Goal: Book appointment/travel/reservation

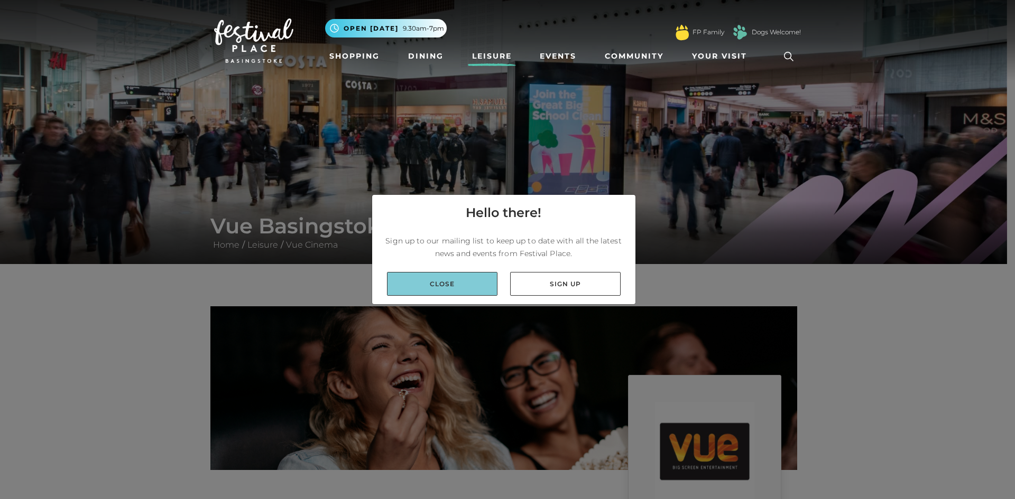
click at [428, 286] on link "Close" at bounding box center [442, 284] width 110 height 24
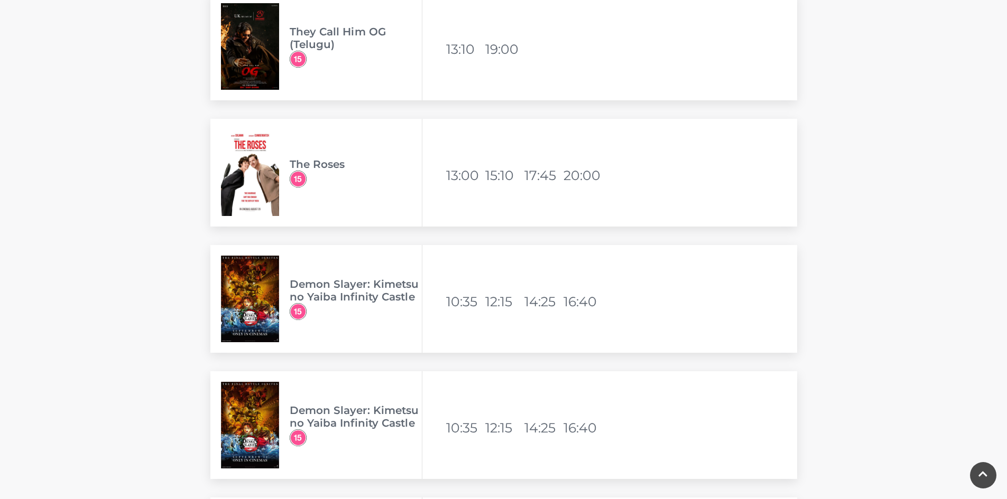
scroll to position [1744, 0]
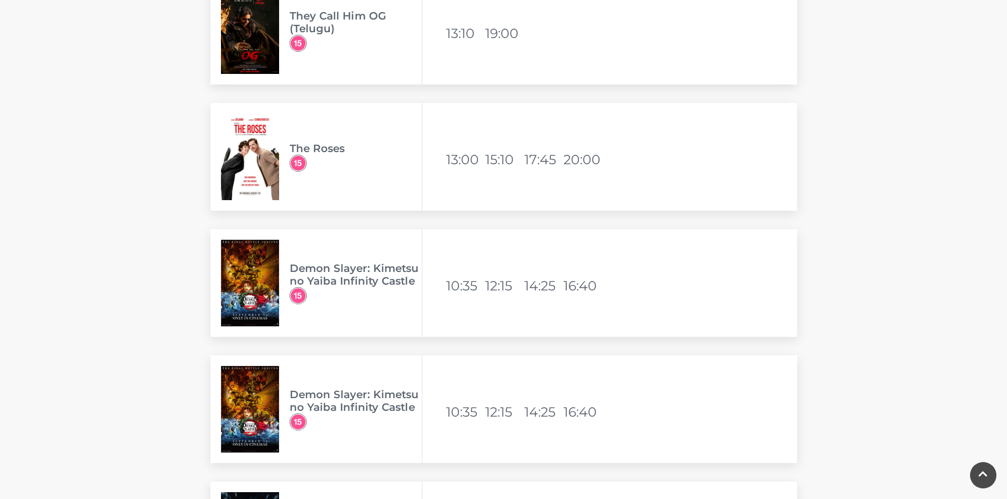
click at [246, 167] on img at bounding box center [250, 157] width 58 height 87
click at [324, 150] on h3 "The Roses" at bounding box center [356, 148] width 132 height 13
click at [275, 145] on img at bounding box center [250, 157] width 58 height 87
click at [253, 122] on img at bounding box center [250, 157] width 58 height 87
drag, startPoint x: 341, startPoint y: 181, endPoint x: 373, endPoint y: 180, distance: 31.2
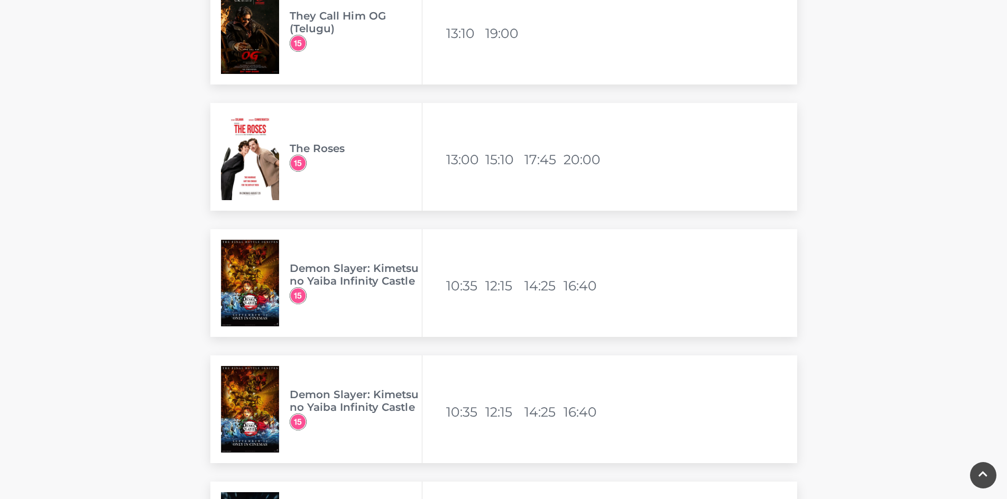
click at [349, 181] on div "The Roses" at bounding box center [316, 157] width 212 height 108
drag, startPoint x: 422, startPoint y: 174, endPoint x: 430, endPoint y: 173, distance: 7.5
click at [424, 174] on div "The Roses Available viewing times 13:00 15:10 17:45 20:00" at bounding box center [503, 157] width 587 height 108
drag, startPoint x: 543, startPoint y: 175, endPoint x: 554, endPoint y: 172, distance: 11.2
click at [552, 172] on div "The Roses Available viewing times 13:00 15:10 17:45 20:00" at bounding box center [503, 157] width 587 height 108
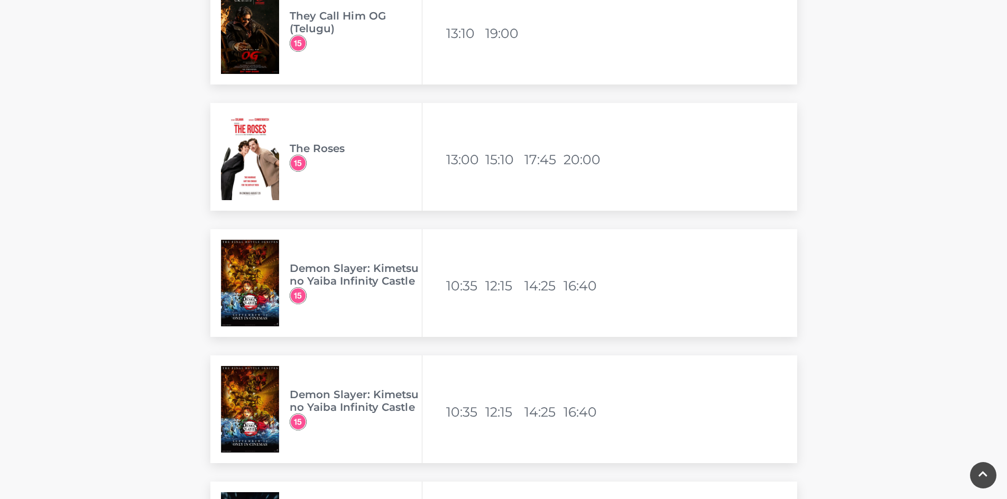
click at [570, 174] on div "The Roses Available viewing times 13:00 15:10 17:45 20:00" at bounding box center [503, 157] width 587 height 108
click at [356, 163] on div "The Roses Available viewing times 13:00 15:10 17:45 20:00" at bounding box center [503, 157] width 587 height 108
drag, startPoint x: 353, startPoint y: 162, endPoint x: 334, endPoint y: 185, distance: 30.0
click at [349, 167] on span "The Roses" at bounding box center [356, 157] width 132 height 30
click at [344, 171] on div "The Roses" at bounding box center [316, 157] width 212 height 108
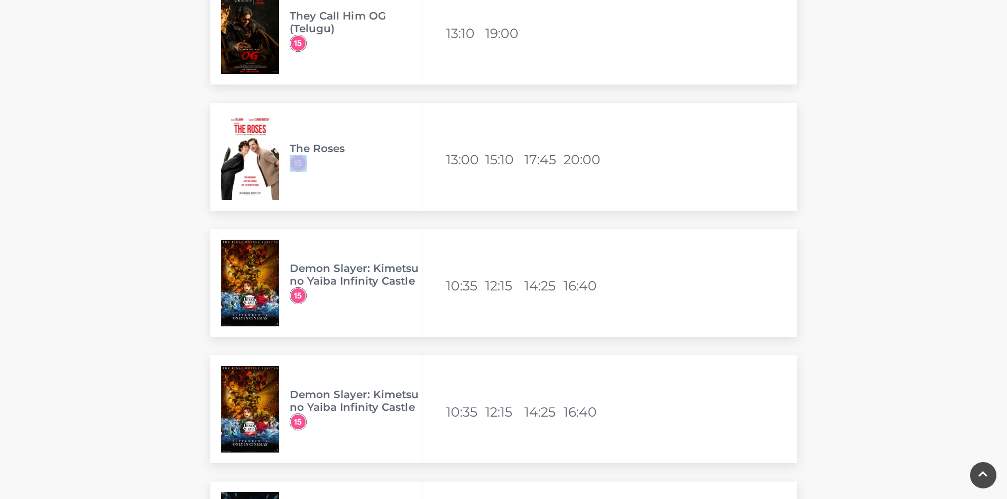
drag, startPoint x: 318, startPoint y: 195, endPoint x: 330, endPoint y: 206, distance: 16.5
click at [320, 193] on div "The Roses" at bounding box center [316, 157] width 212 height 108
drag, startPoint x: 330, startPoint y: 206, endPoint x: 313, endPoint y: 208, distance: 17.1
click at [329, 196] on div "The Roses" at bounding box center [316, 157] width 212 height 108
click at [312, 194] on div "The Roses" at bounding box center [316, 157] width 212 height 108
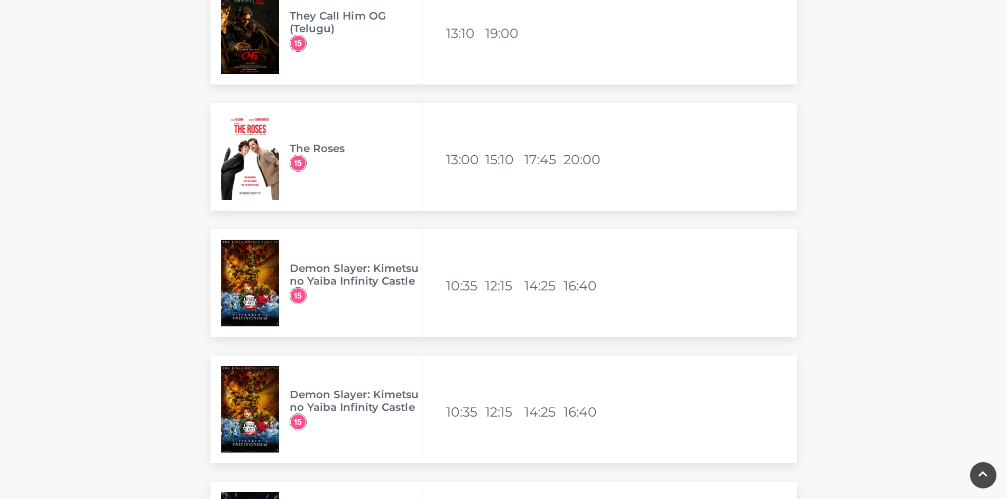
click at [326, 214] on div "The Roses Available viewing times 13:00 15:10 17:45 20:00" at bounding box center [503, 166] width 603 height 126
drag, startPoint x: 314, startPoint y: 203, endPoint x: 318, endPoint y: 175, distance: 28.8
click at [318, 177] on div "The Roses" at bounding box center [316, 157] width 212 height 108
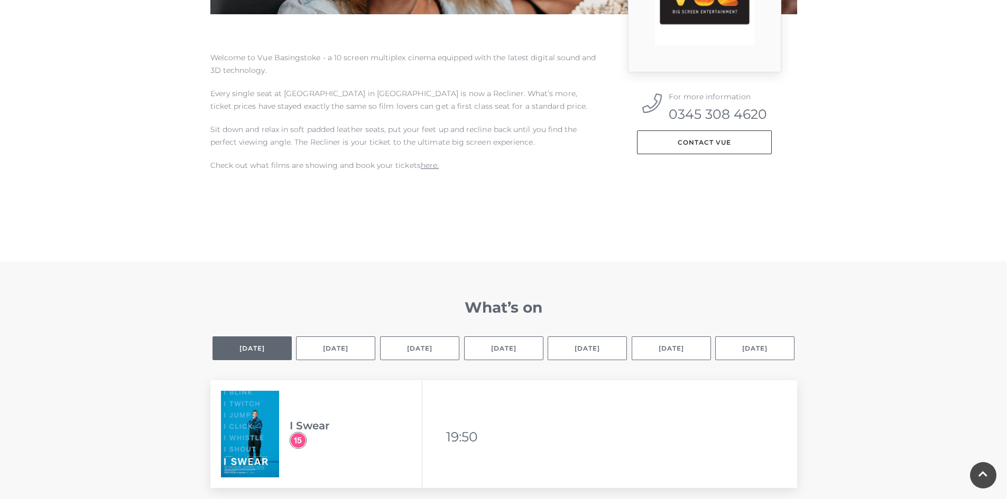
scroll to position [498, 0]
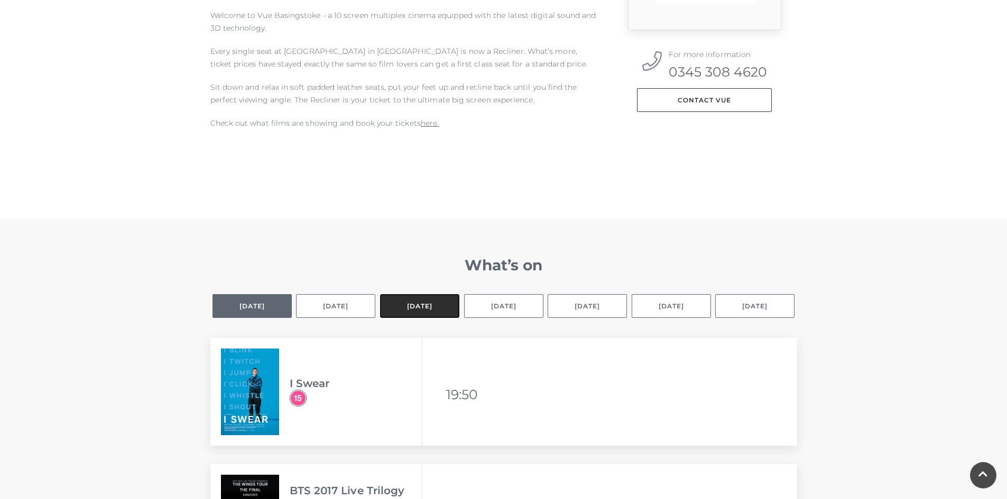
click at [431, 308] on button "[DATE]" at bounding box center [419, 306] width 79 height 24
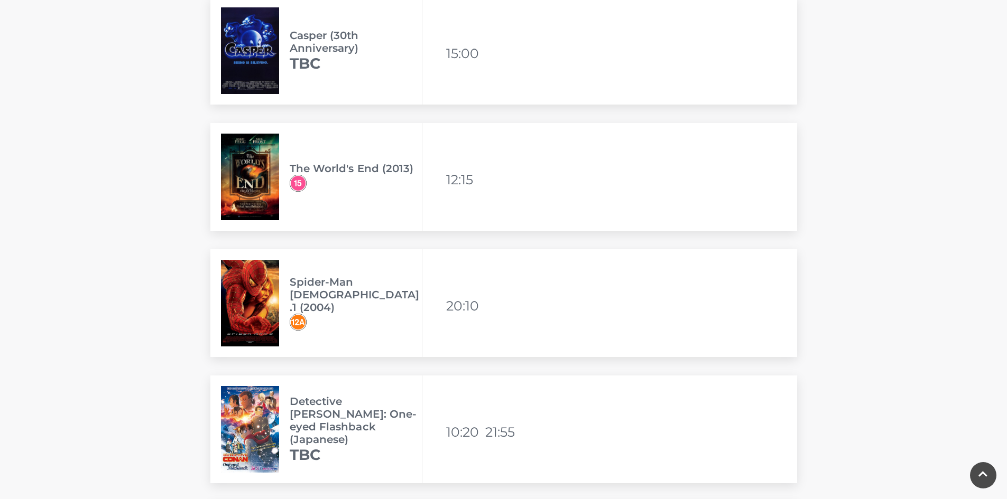
scroll to position [974, 0]
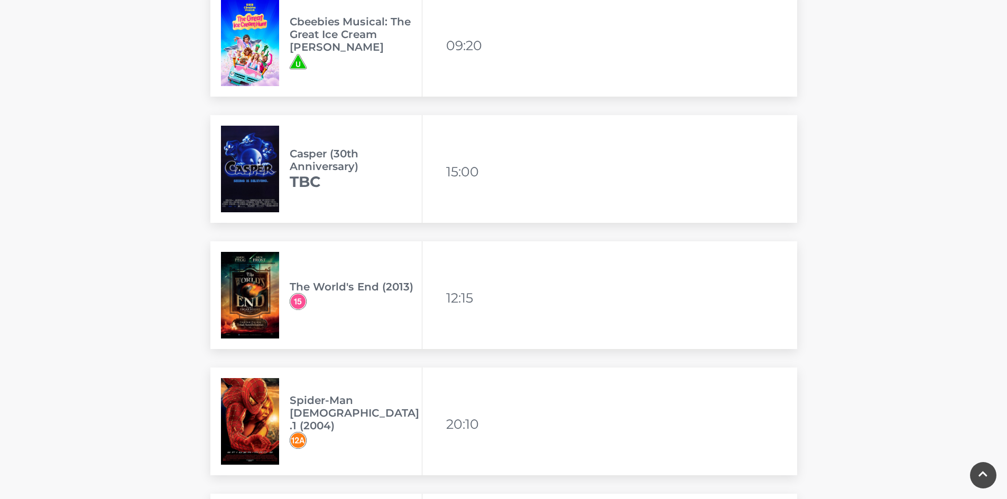
click at [257, 285] on img at bounding box center [250, 295] width 58 height 87
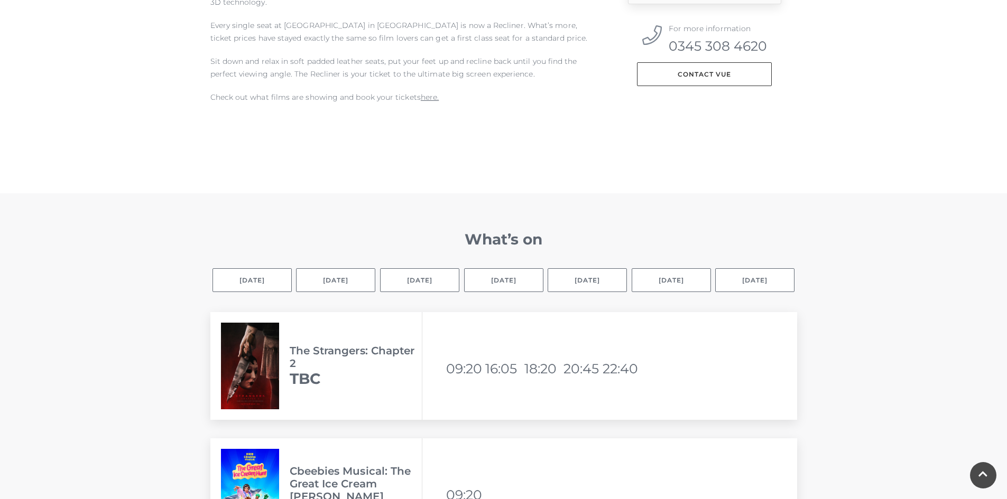
scroll to position [476, 0]
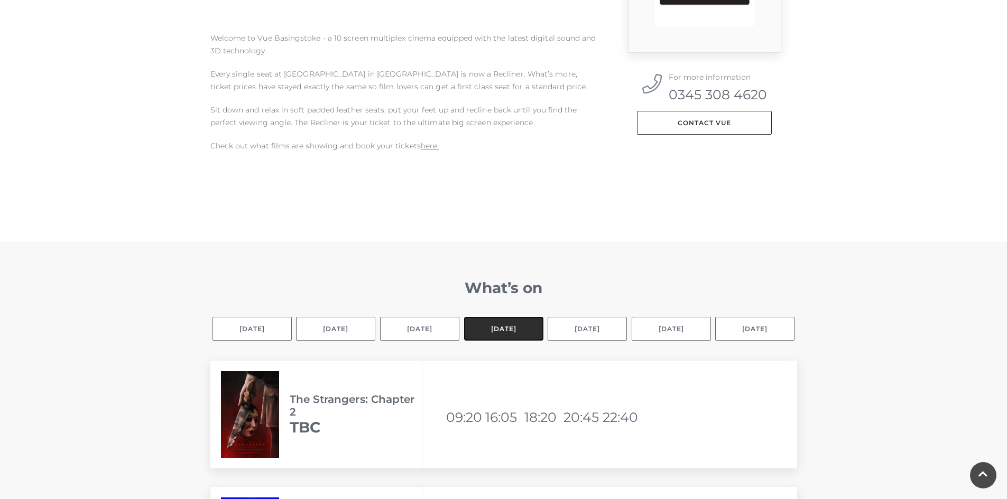
click at [516, 328] on button "[DATE]" at bounding box center [503, 329] width 79 height 24
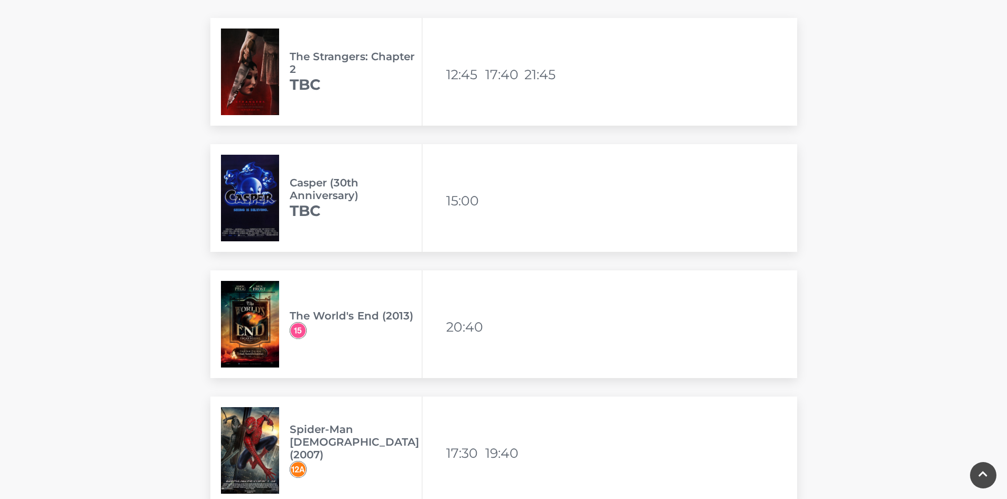
scroll to position [846, 0]
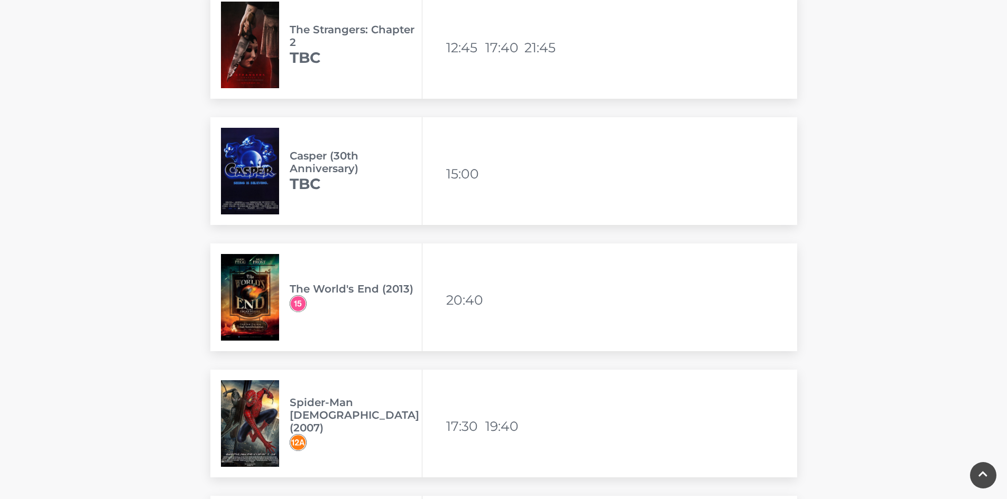
click at [274, 309] on img at bounding box center [250, 297] width 58 height 87
click at [271, 308] on img at bounding box center [250, 297] width 58 height 87
click at [270, 308] on img at bounding box center [250, 297] width 58 height 87
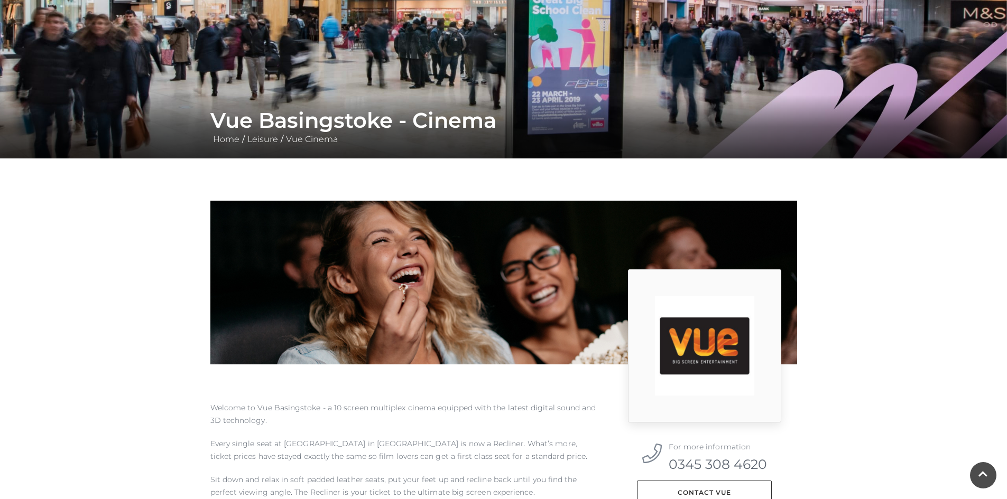
scroll to position [529, 0]
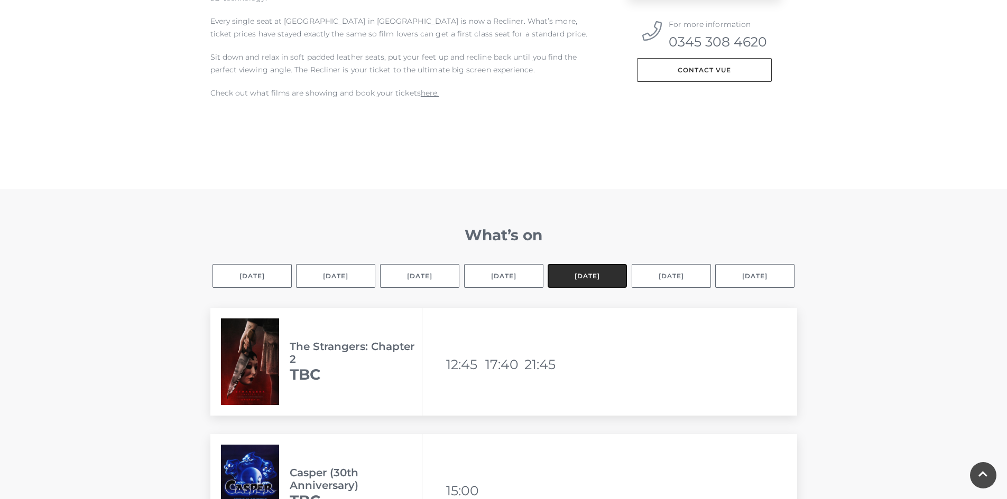
click at [590, 280] on button "[DATE]" at bounding box center [587, 276] width 79 height 24
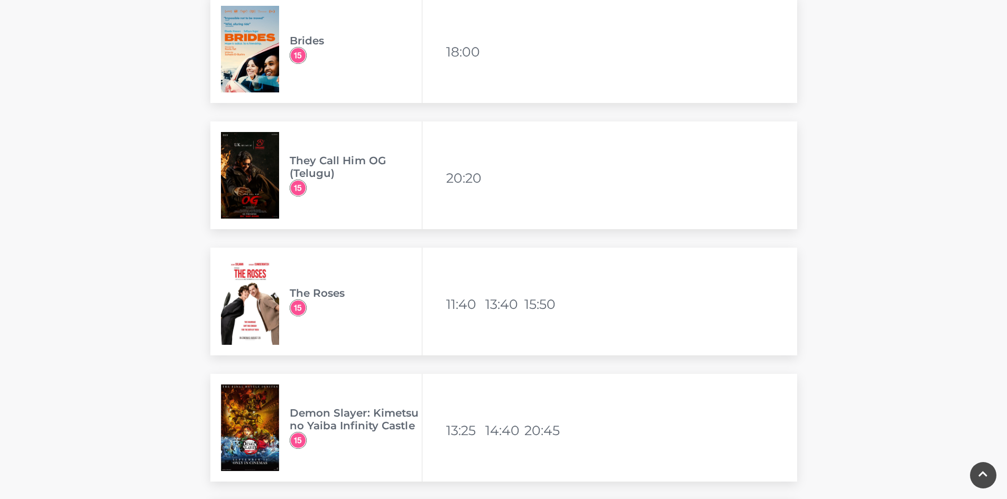
scroll to position [1586, 0]
